Goal: Check status: Check status

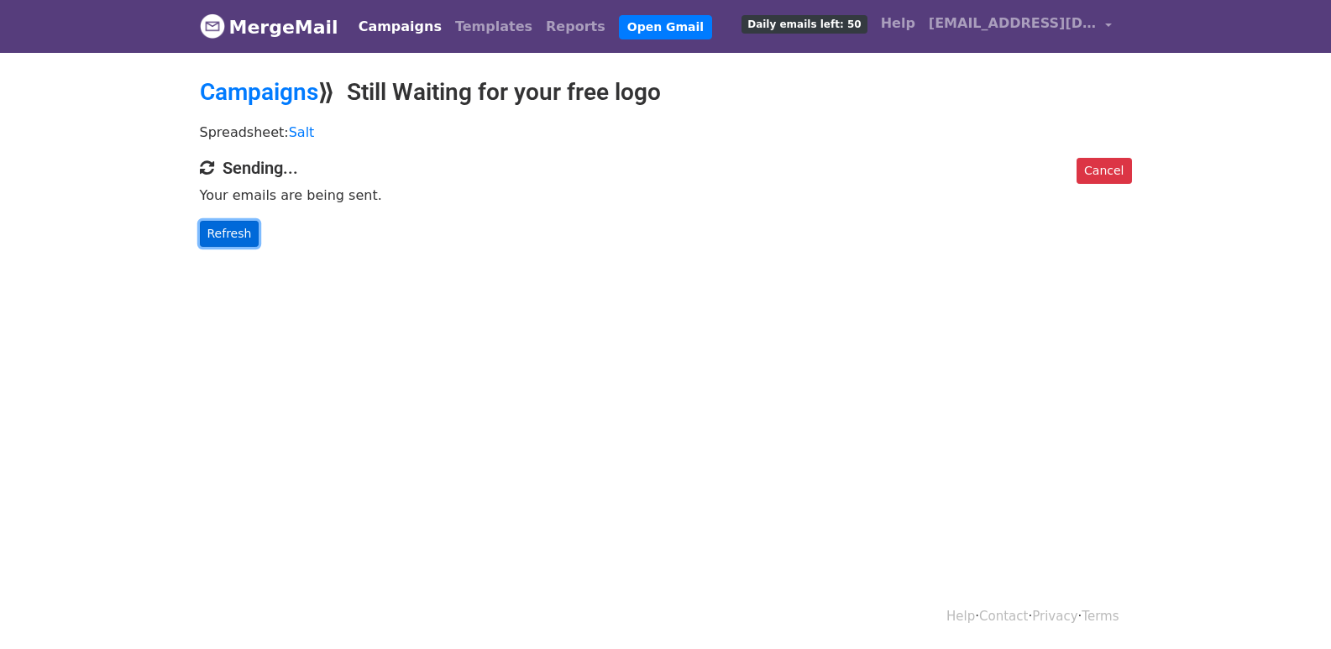
click at [221, 227] on link "Refresh" at bounding box center [230, 234] width 60 height 26
drag, startPoint x: 244, startPoint y: 210, endPoint x: 233, endPoint y: 227, distance: 20.0
click at [242, 212] on div "Cancel Sending... Your emails are being sent. Refresh" at bounding box center [665, 202] width 957 height 89
click at [233, 227] on link "Refresh" at bounding box center [230, 234] width 60 height 26
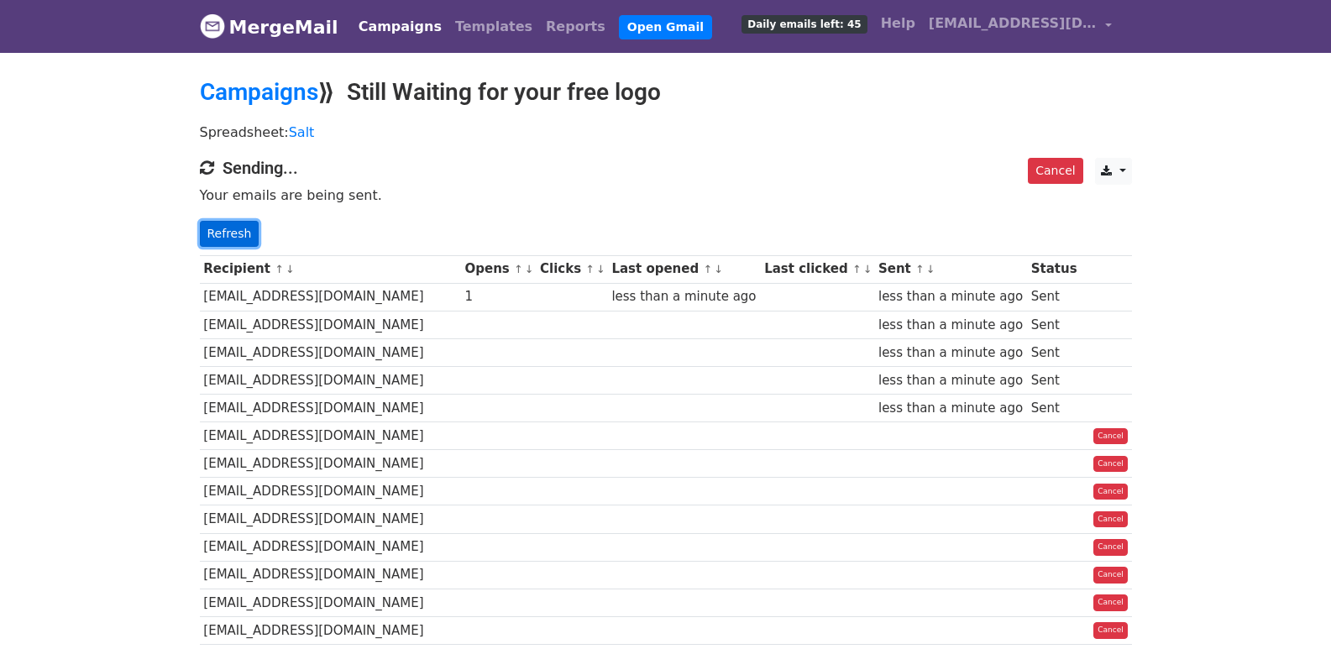
click at [238, 235] on link "Refresh" at bounding box center [230, 234] width 60 height 26
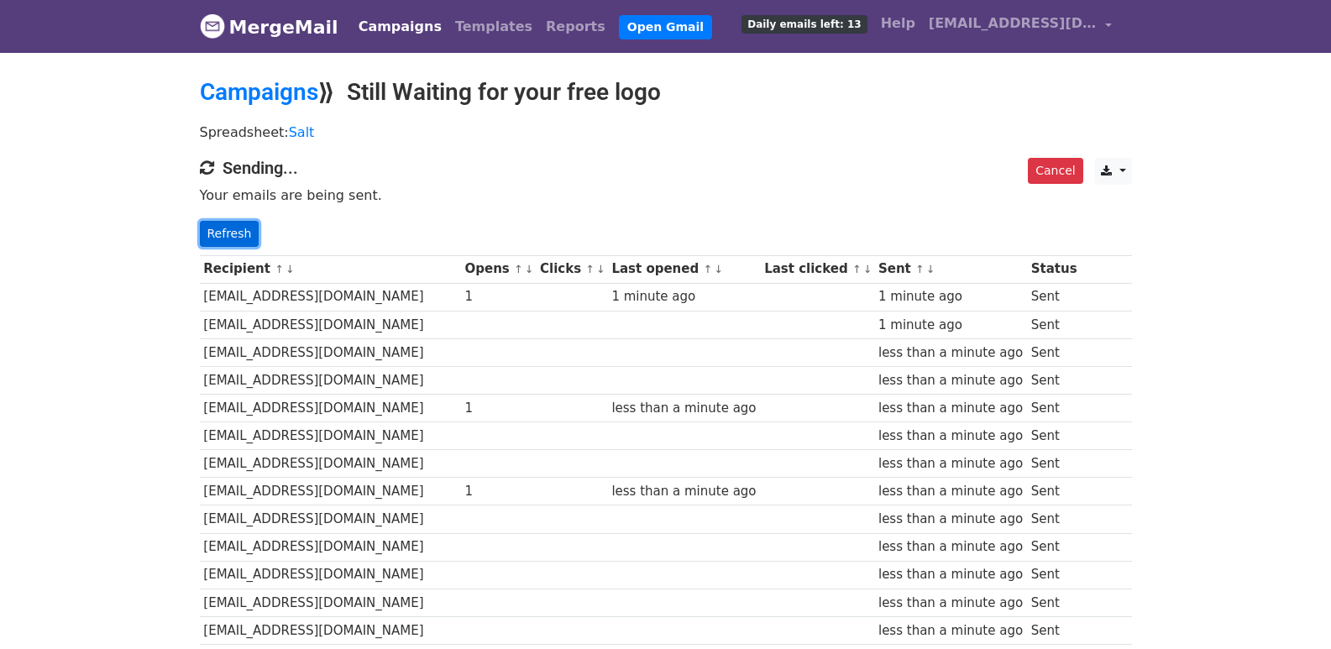
click at [205, 228] on link "Refresh" at bounding box center [230, 234] width 60 height 26
